Goal: Task Accomplishment & Management: Manage account settings

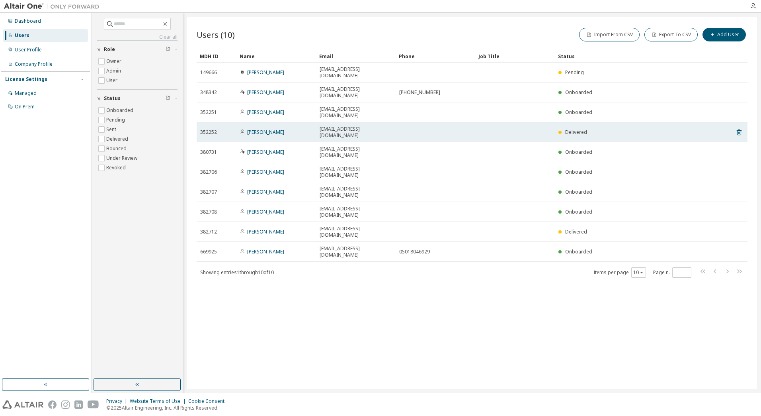
click at [569, 132] on span "Delivered" at bounding box center [576, 132] width 22 height 7
drag, startPoint x: 590, startPoint y: 132, endPoint x: 562, endPoint y: 134, distance: 27.1
click at [562, 134] on div "Delivered" at bounding box center [632, 132] width 147 height 6
click at [266, 133] on link "[PERSON_NAME]" at bounding box center [265, 132] width 37 height 7
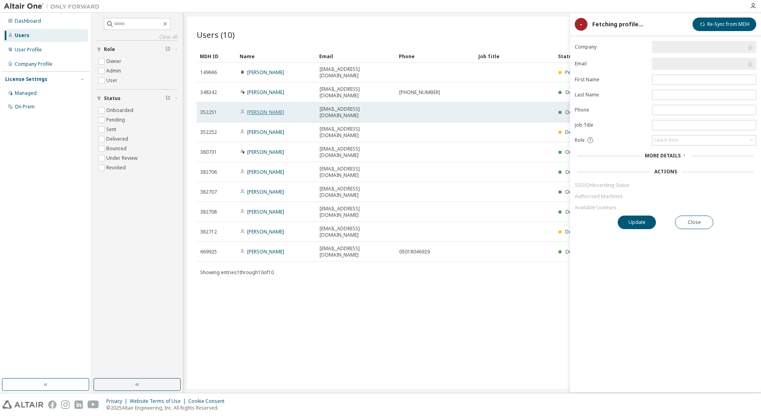
click at [273, 109] on link "[PERSON_NAME]" at bounding box center [265, 112] width 37 height 7
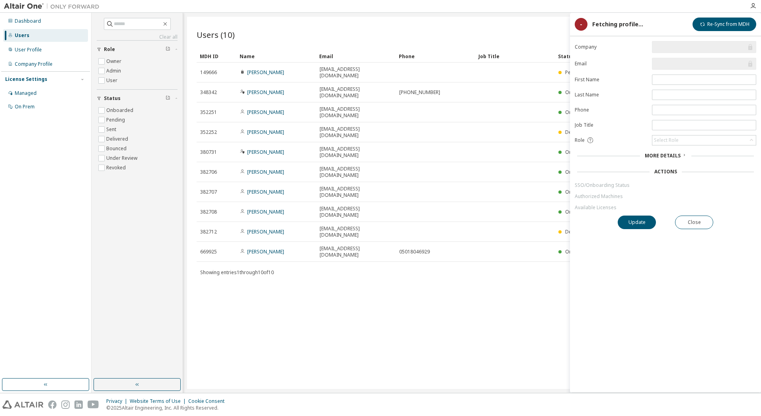
click at [607, 25] on div "Fetching profile..." at bounding box center [617, 24] width 51 height 6
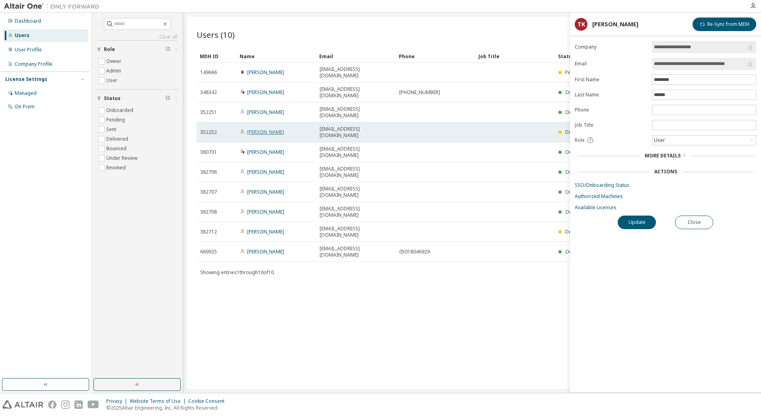
click at [267, 133] on link "[PERSON_NAME]" at bounding box center [265, 132] width 37 height 7
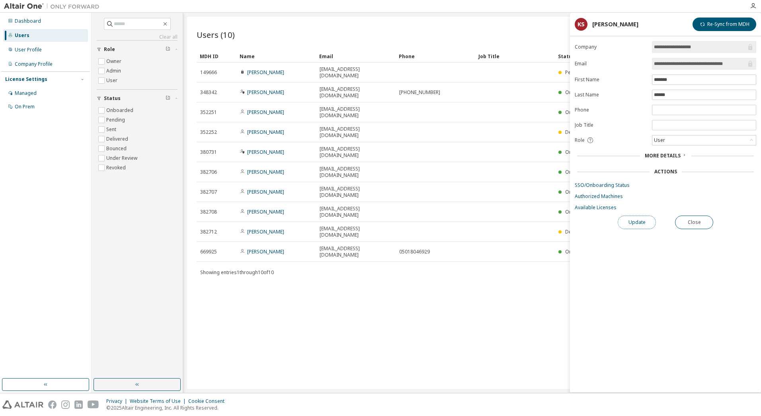
click at [635, 226] on button "Update" at bounding box center [637, 222] width 38 height 14
click at [672, 154] on span "More Details" at bounding box center [663, 155] width 36 height 7
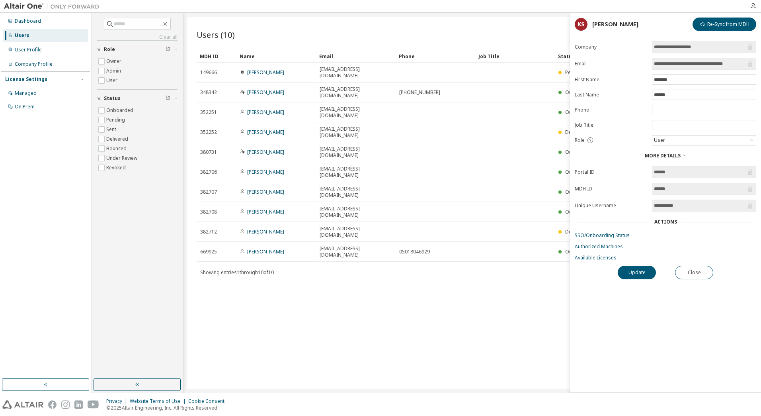
click at [671, 219] on div "Actions" at bounding box center [665, 222] width 23 height 6
click at [613, 236] on link "SSO/Onboarding Status" at bounding box center [666, 235] width 182 height 6
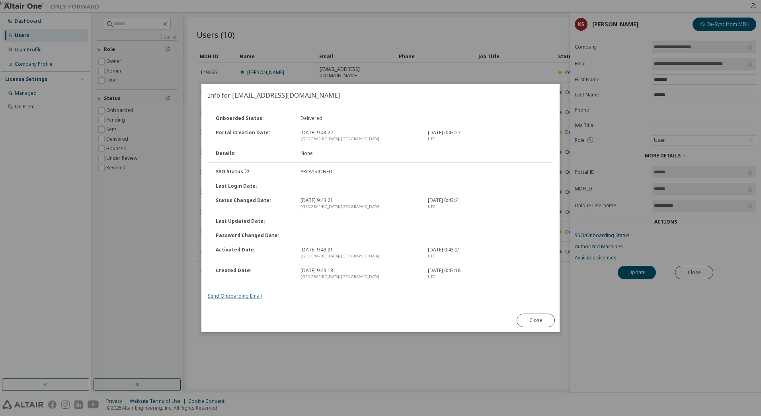
click at [231, 295] on link "Send Onboarding Email" at bounding box center [235, 295] width 54 height 7
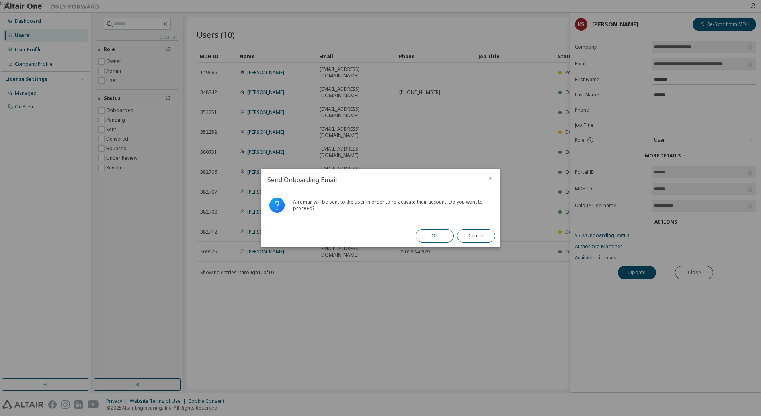
click at [437, 235] on button "Ok" at bounding box center [435, 236] width 38 height 14
click at [477, 236] on button "Close" at bounding box center [476, 236] width 38 height 14
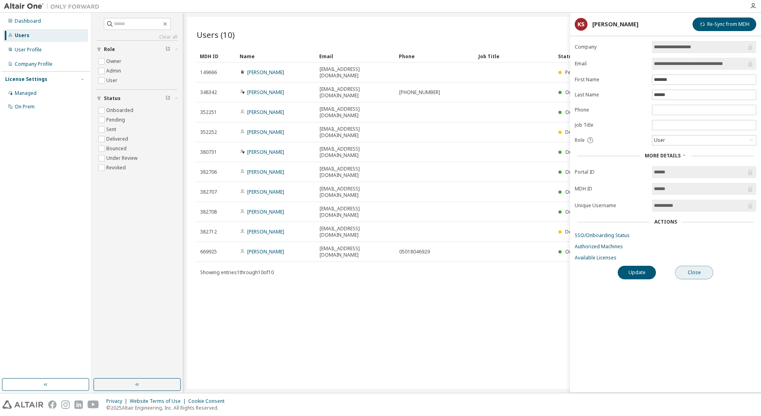
click at [693, 276] on button "Close" at bounding box center [694, 273] width 38 height 14
